Goal: Transaction & Acquisition: Subscribe to service/newsletter

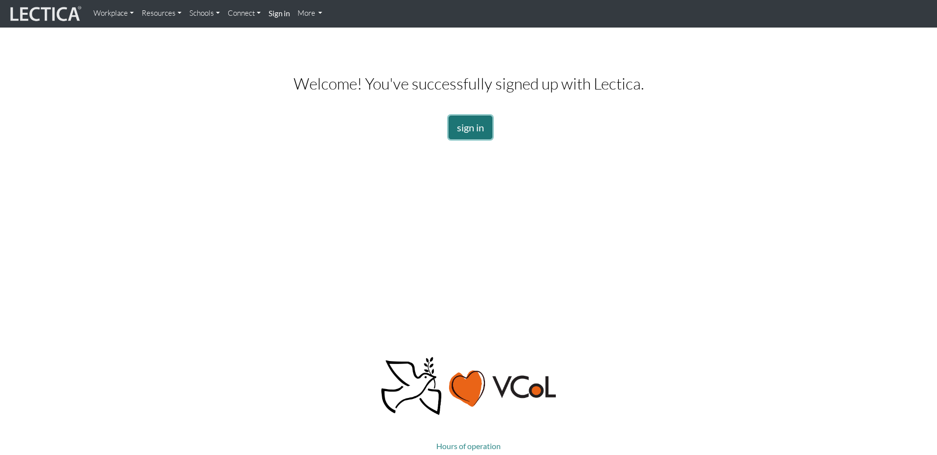
click at [465, 126] on link "sign in" at bounding box center [471, 128] width 44 height 24
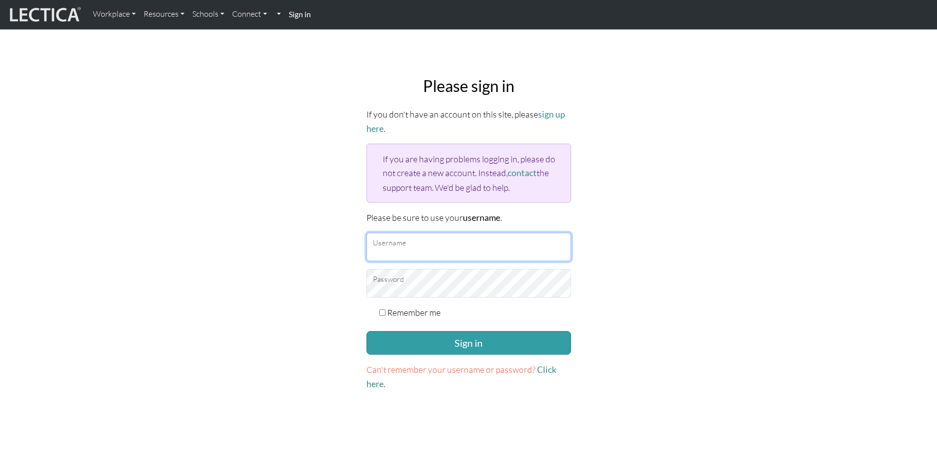
click at [410, 249] on input "Username" at bounding box center [468, 247] width 205 height 29
type input "tate.mchatton@penske.com"
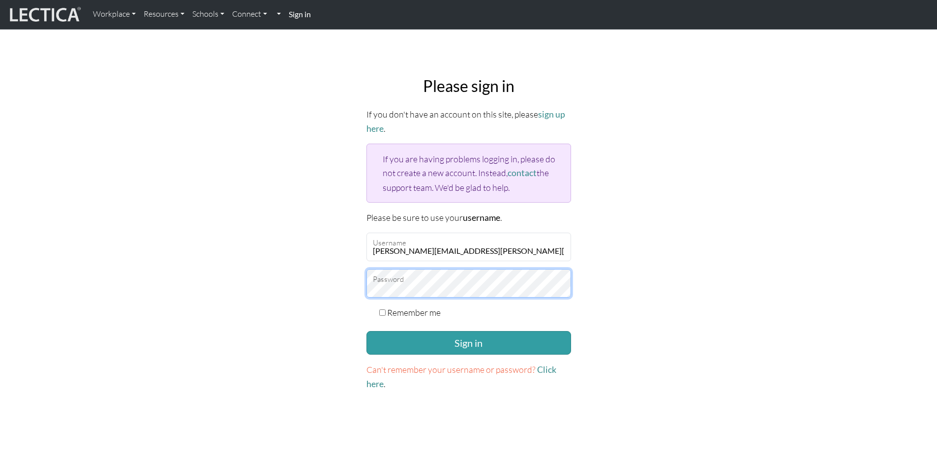
click at [366, 331] on button "Sign in" at bounding box center [468, 343] width 205 height 24
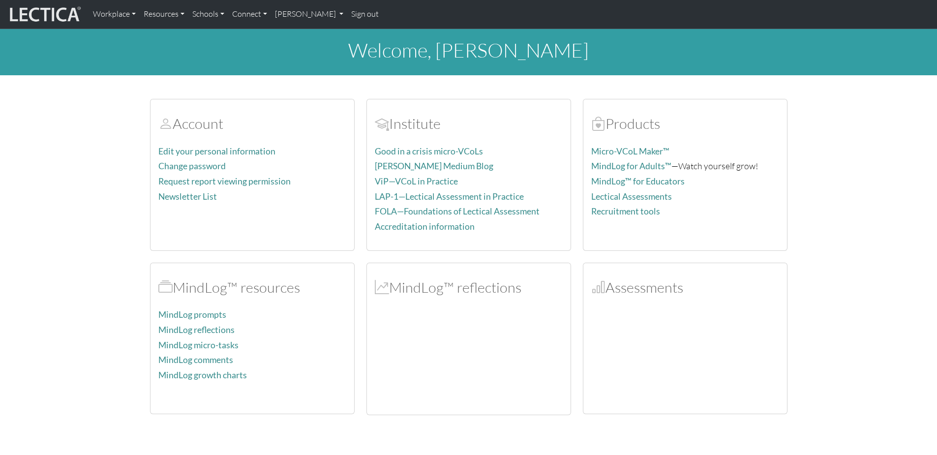
click at [473, 292] on h2 "MindLog™ reflections" at bounding box center [469, 287] width 188 height 17
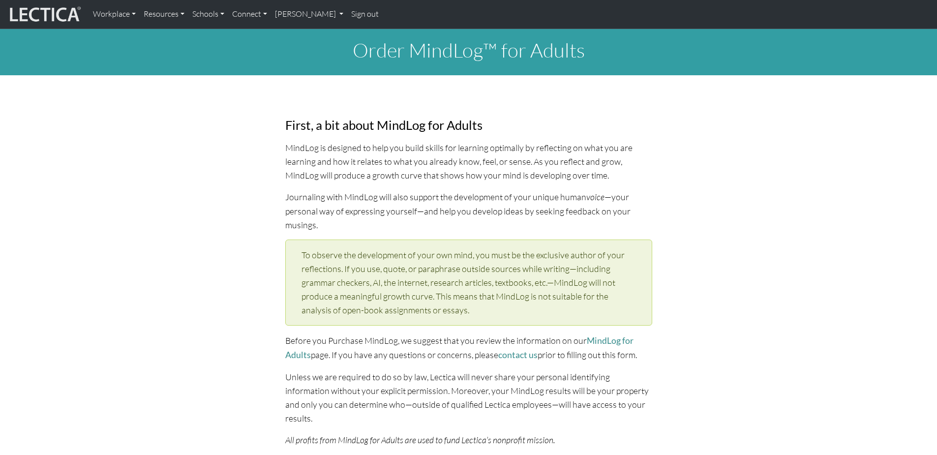
select select "1998"
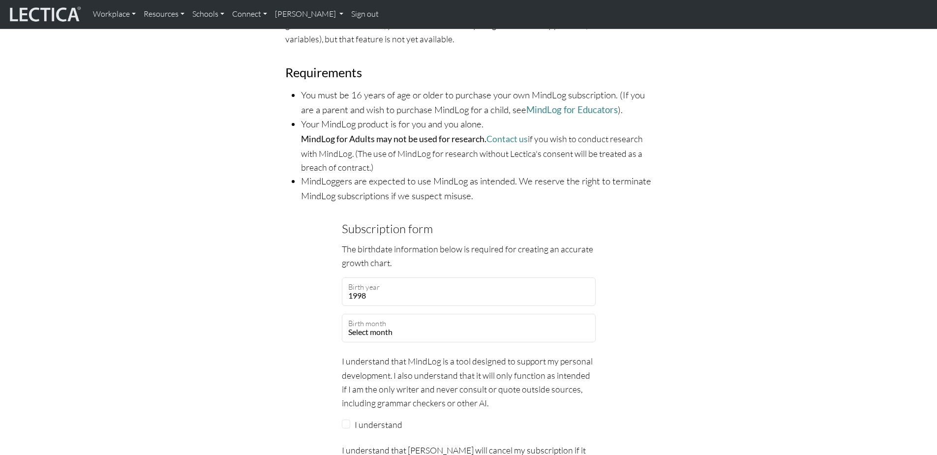
scroll to position [639, 0]
click at [379, 315] on select "Select month January February March April May June July August September Octobe…" at bounding box center [469, 327] width 254 height 29
select select "06"
click at [342, 313] on select "Select month January February March April May June July August September Octobe…" at bounding box center [469, 327] width 254 height 29
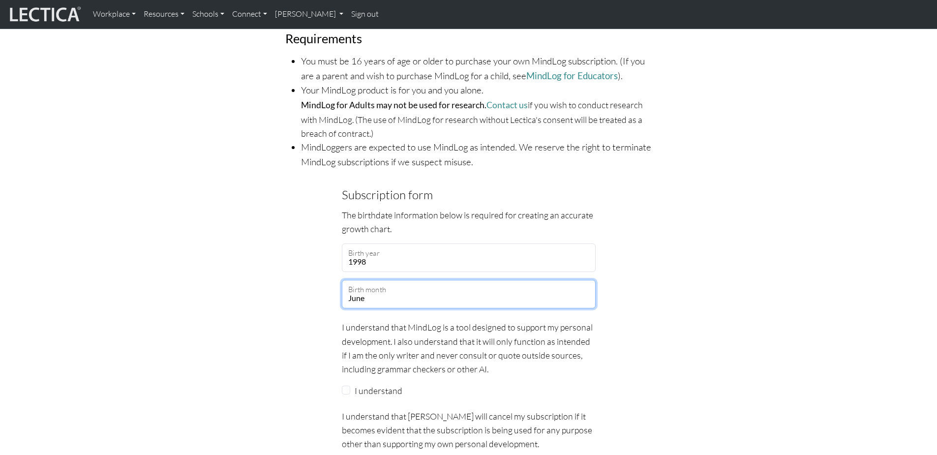
scroll to position [689, 0]
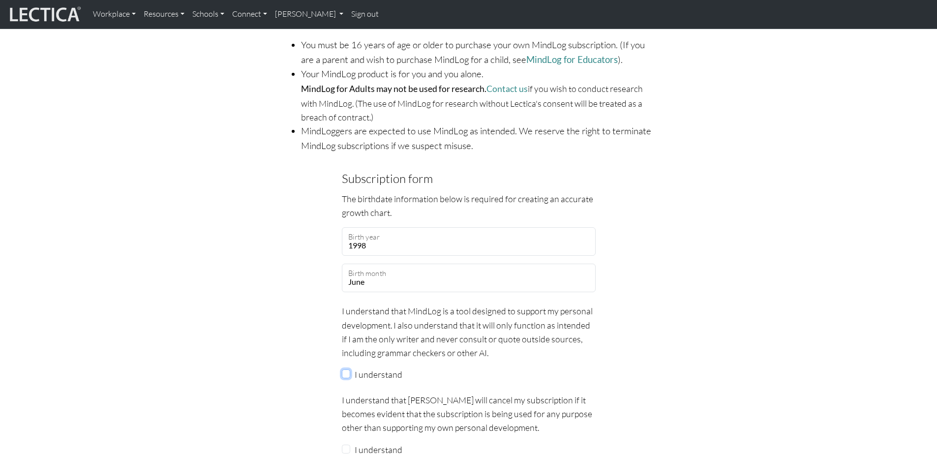
click at [344, 369] on input "I understand" at bounding box center [346, 373] width 9 height 9
checkbox input "true"
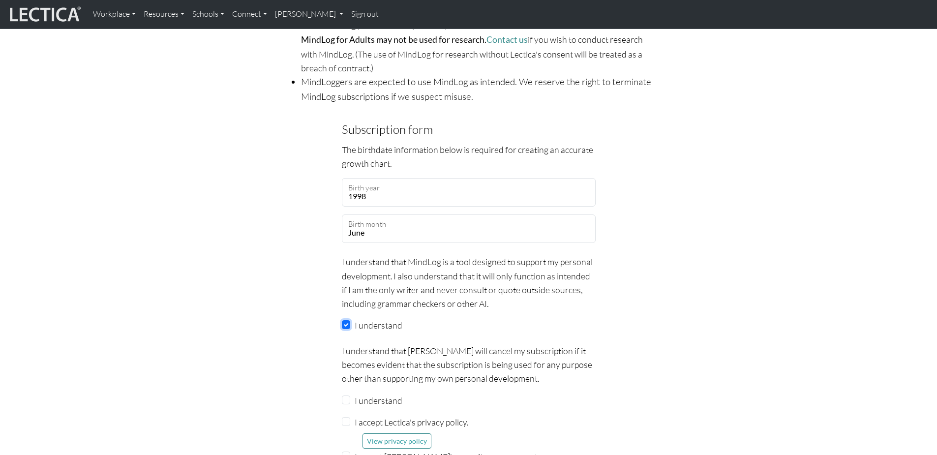
scroll to position [787, 0]
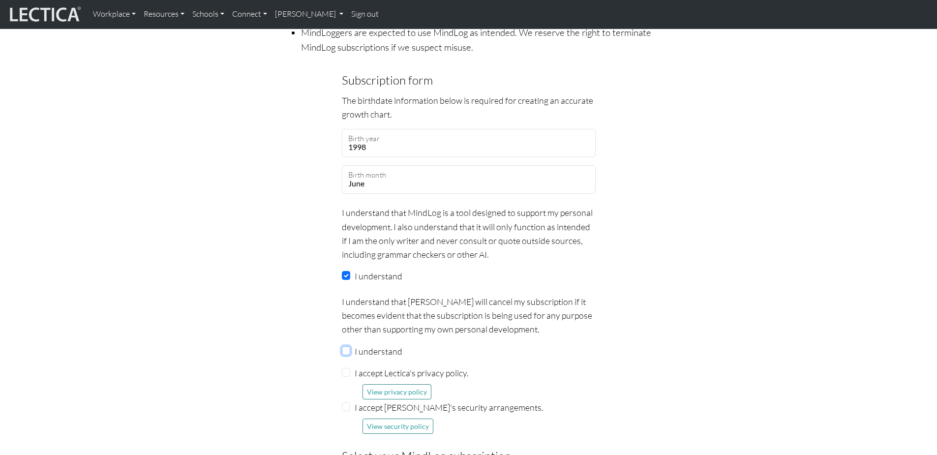
click at [348, 346] on input "I understand" at bounding box center [346, 350] width 9 height 9
checkbox input "true"
click at [349, 366] on div "I accept Lectica's privacy policy. View privacy policy" at bounding box center [469, 382] width 254 height 33
click at [346, 368] on input "I accept Lectica's privacy policy." at bounding box center [346, 372] width 9 height 9
checkbox input "true"
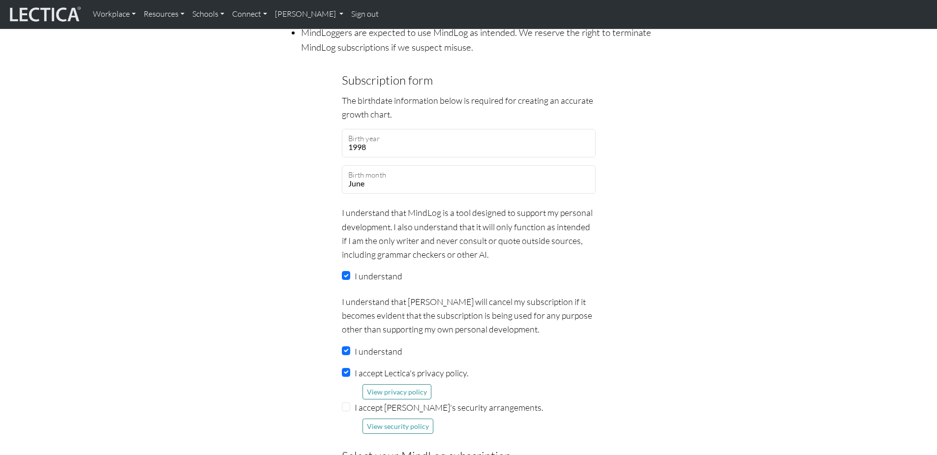
click at [347, 378] on div "I accept Lectica's privacy policy. View privacy policy" at bounding box center [469, 382] width 254 height 33
click at [346, 402] on input "I accept Lectica's security arrangements." at bounding box center [346, 406] width 9 height 9
checkbox input "true"
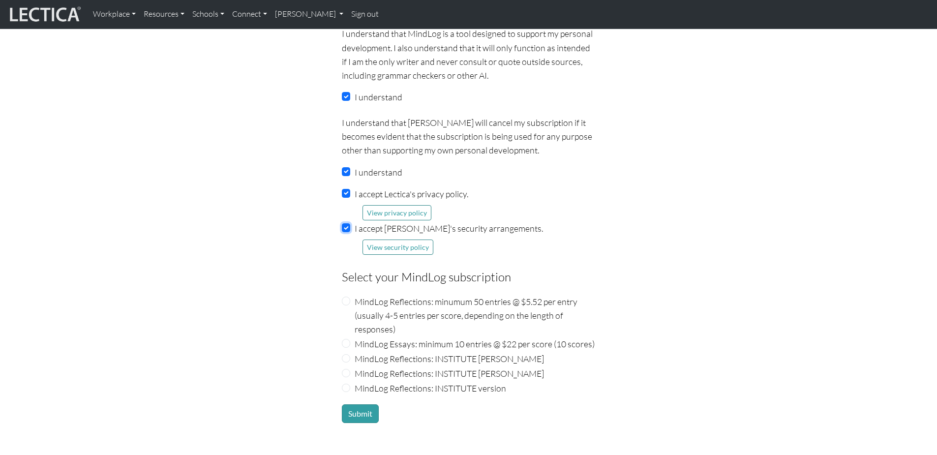
scroll to position [984, 0]
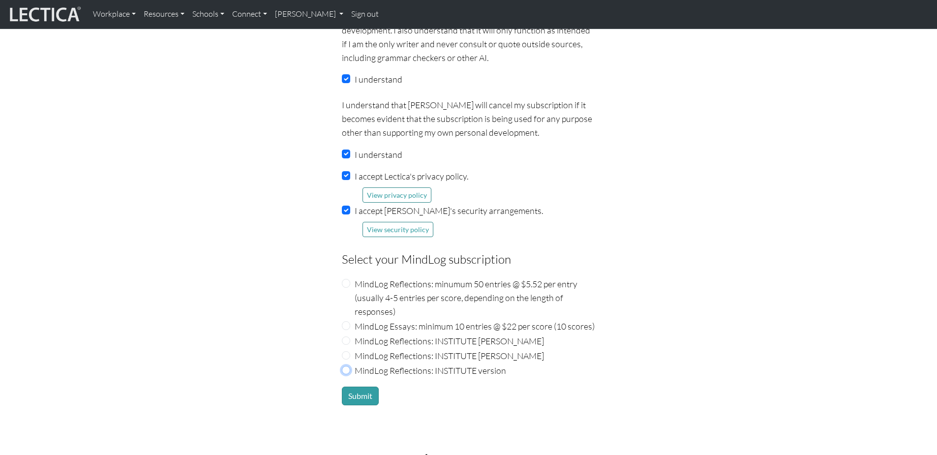
click at [347, 366] on input "MindLog Reflections: INSTITUTE version" at bounding box center [346, 370] width 9 height 9
radio input "true"
click at [350, 387] on button "Submit" at bounding box center [360, 396] width 37 height 19
